Goal: Check status: Check status

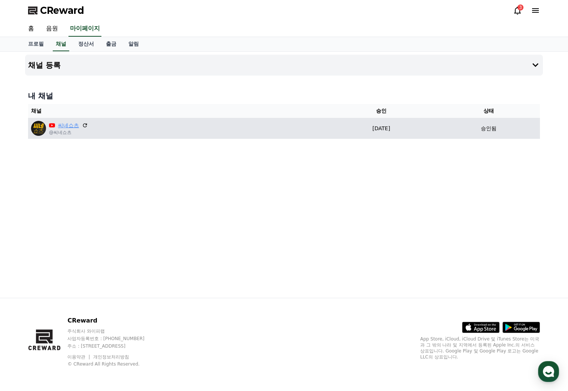
click at [62, 124] on link "씨네쇼츠" at bounding box center [68, 126] width 21 height 8
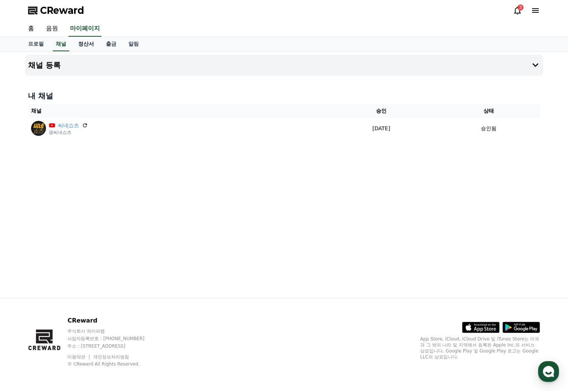
click at [93, 45] on link "정산서" at bounding box center [86, 44] width 28 height 14
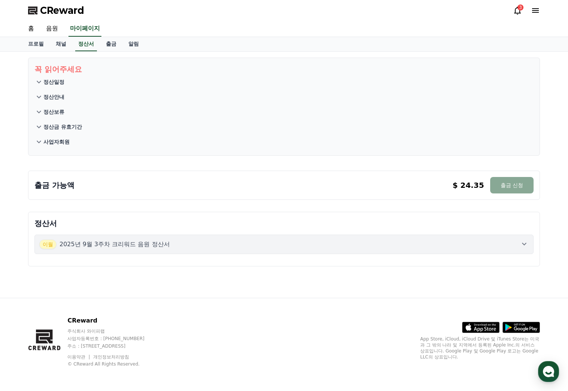
click at [91, 247] on p "2025년 9월 3주차 크리워드 음원 정산서" at bounding box center [115, 244] width 110 height 9
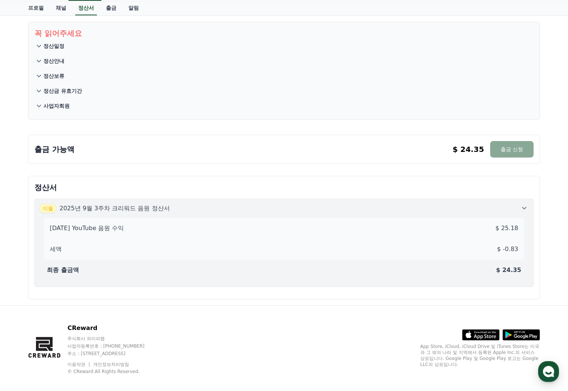
scroll to position [37, 0]
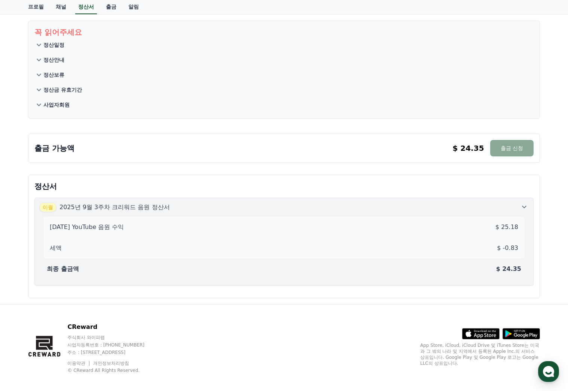
click at [525, 206] on icon at bounding box center [524, 207] width 9 height 9
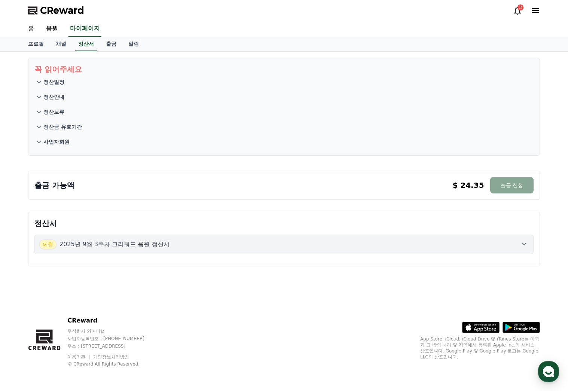
click at [52, 108] on p "정산보류" at bounding box center [53, 111] width 21 height 7
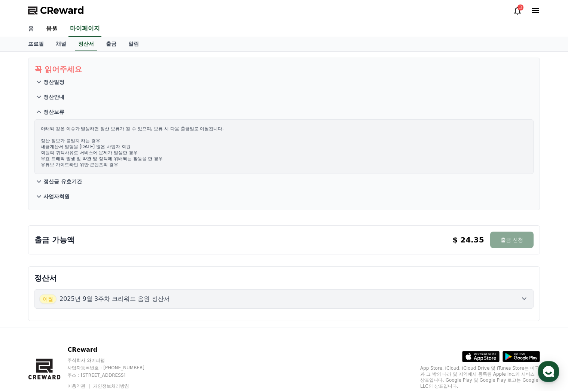
click at [31, 29] on link "홈" at bounding box center [31, 29] width 18 height 16
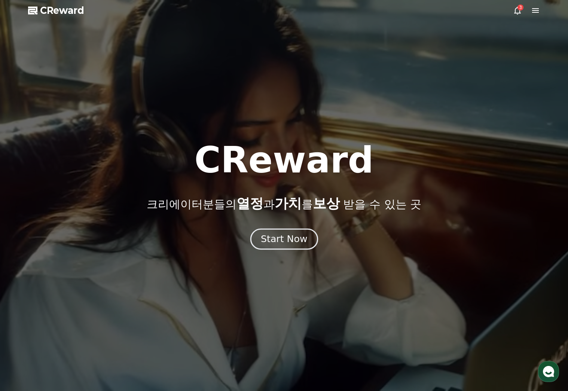
click at [295, 237] on div "Start Now" at bounding box center [284, 239] width 46 height 13
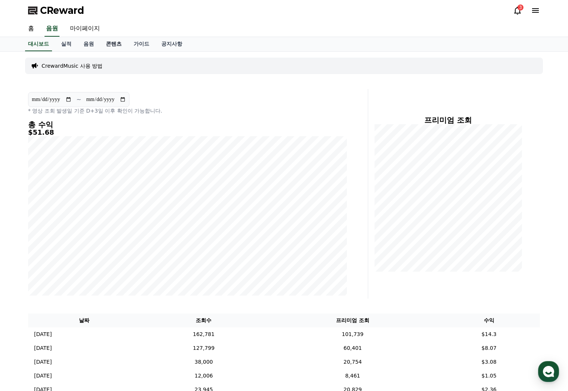
click at [103, 40] on link "콘텐츠" at bounding box center [114, 44] width 28 height 14
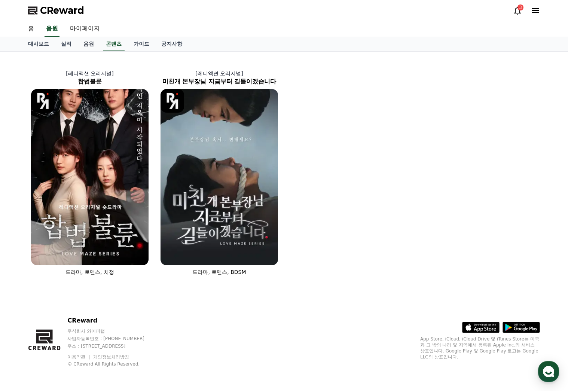
click at [87, 41] on link "음원" at bounding box center [88, 44] width 22 height 14
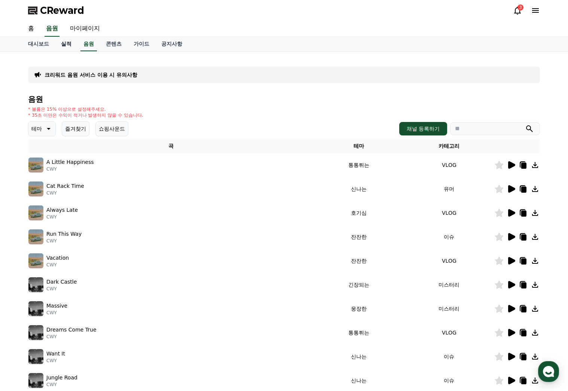
click at [66, 46] on link "실적" at bounding box center [66, 44] width 22 height 14
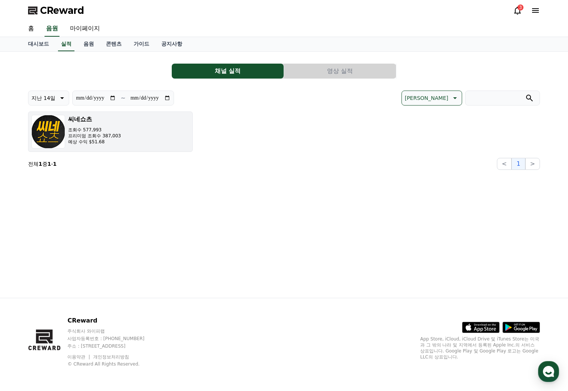
click at [99, 137] on p "프리미엄 조회수 387,003" at bounding box center [94, 136] width 53 height 6
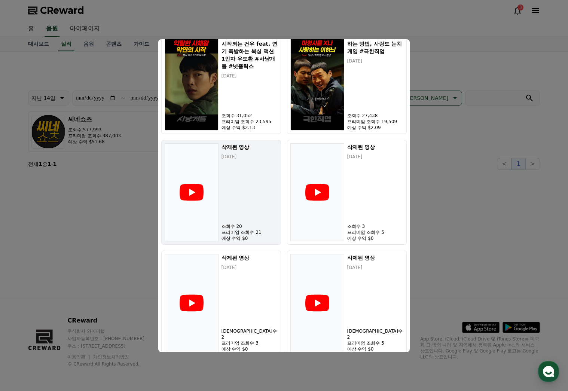
scroll to position [501, 0]
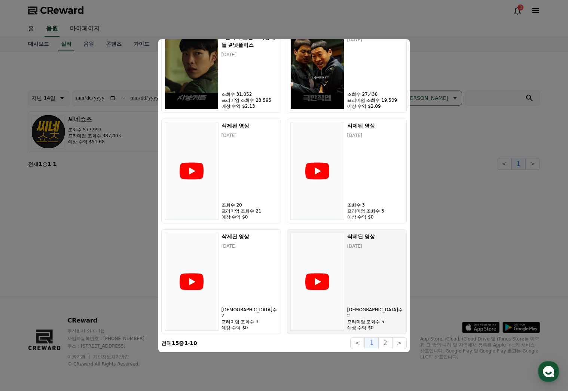
click at [313, 255] on div "modal" at bounding box center [318, 282] width 54 height 98
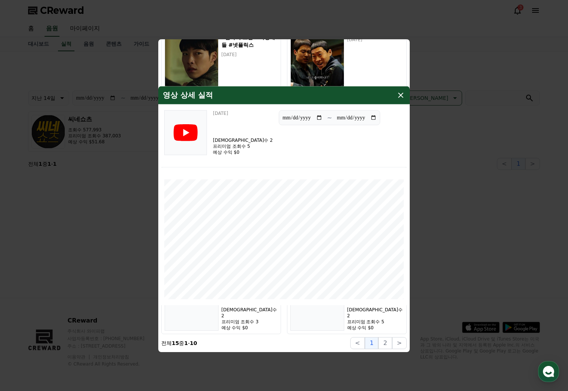
click at [399, 95] on icon "modal" at bounding box center [400, 95] width 9 height 9
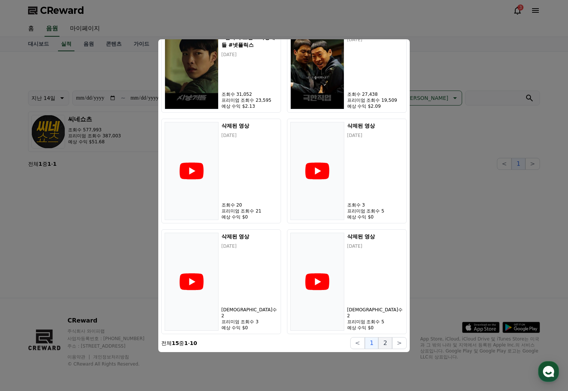
click at [390, 343] on button "2" at bounding box center [384, 343] width 13 height 12
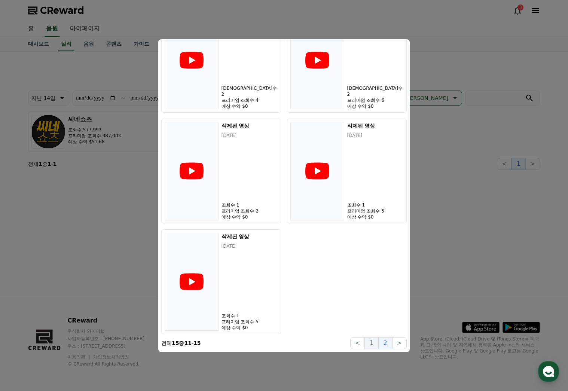
click at [375, 343] on button "1" at bounding box center [371, 343] width 13 height 12
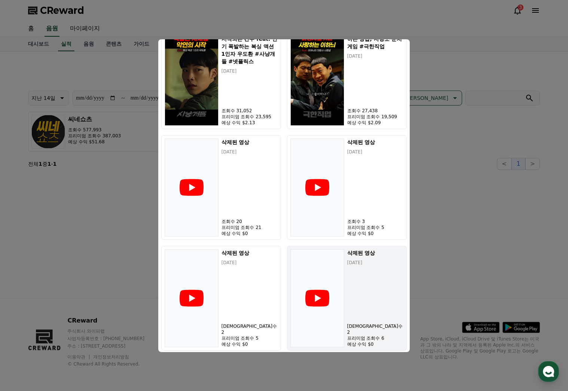
scroll to position [501, 0]
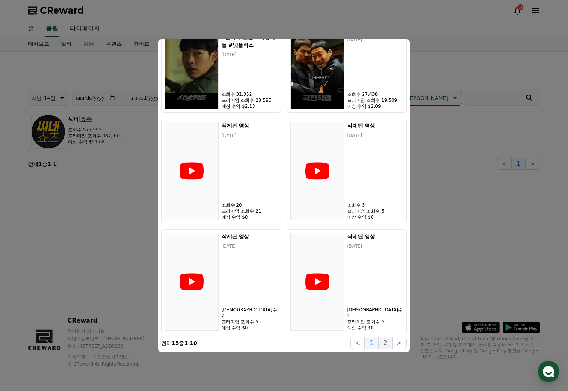
click at [387, 343] on button "2" at bounding box center [384, 343] width 13 height 12
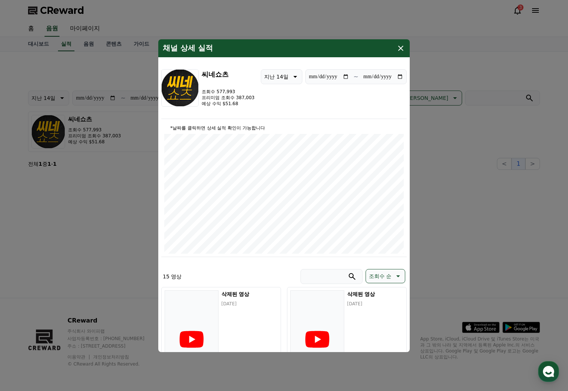
scroll to position [3, 0]
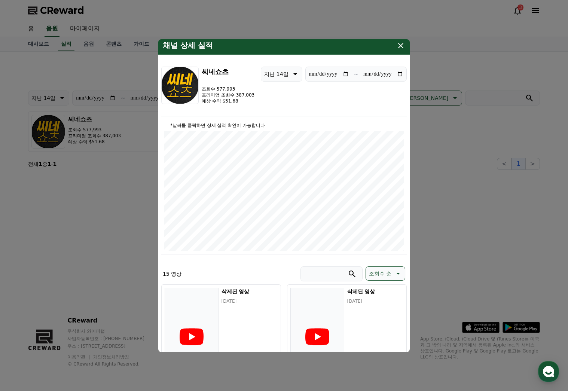
click at [339, 73] on input "**********" at bounding box center [329, 74] width 40 height 8
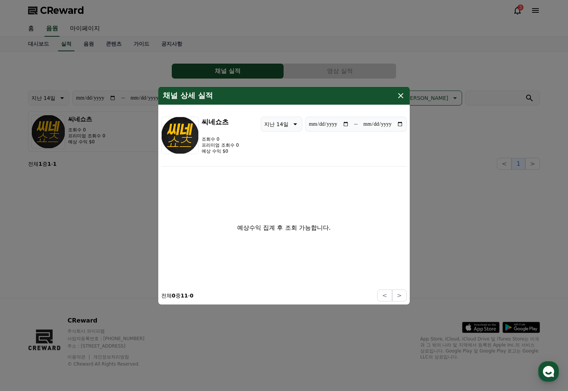
click at [290, 122] on icon "modal" at bounding box center [294, 123] width 9 height 9
click at [272, 198] on button "지난 30일" at bounding box center [276, 201] width 30 height 16
type input "**********"
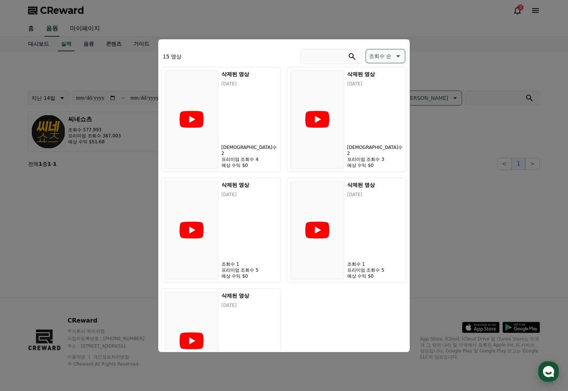
scroll to position [279, 0]
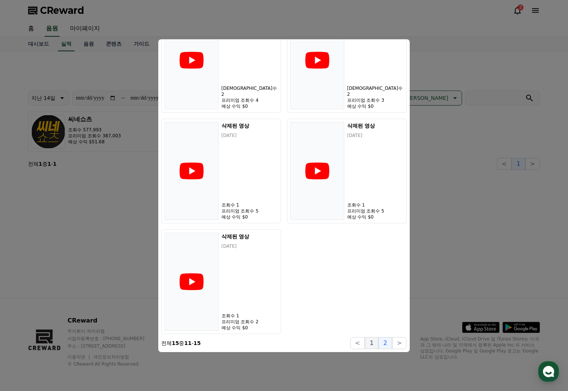
click at [374, 344] on button "1" at bounding box center [371, 343] width 13 height 12
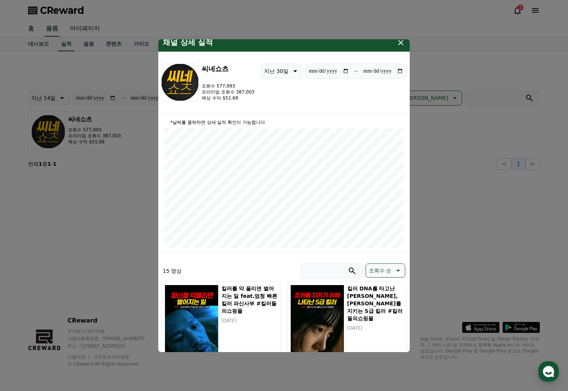
scroll to position [0, 0]
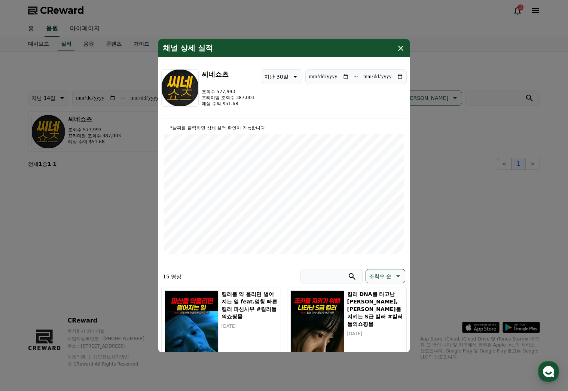
click at [401, 49] on icon "modal" at bounding box center [400, 48] width 9 height 9
